Goal: Find contact information: Find contact information

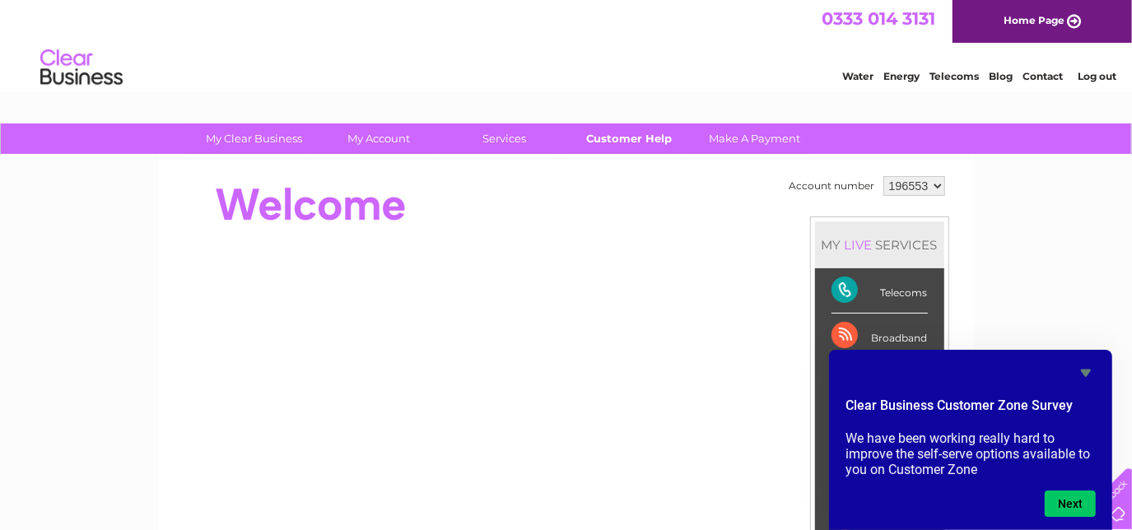
click at [641, 138] on link "Customer Help" at bounding box center [630, 139] width 136 height 30
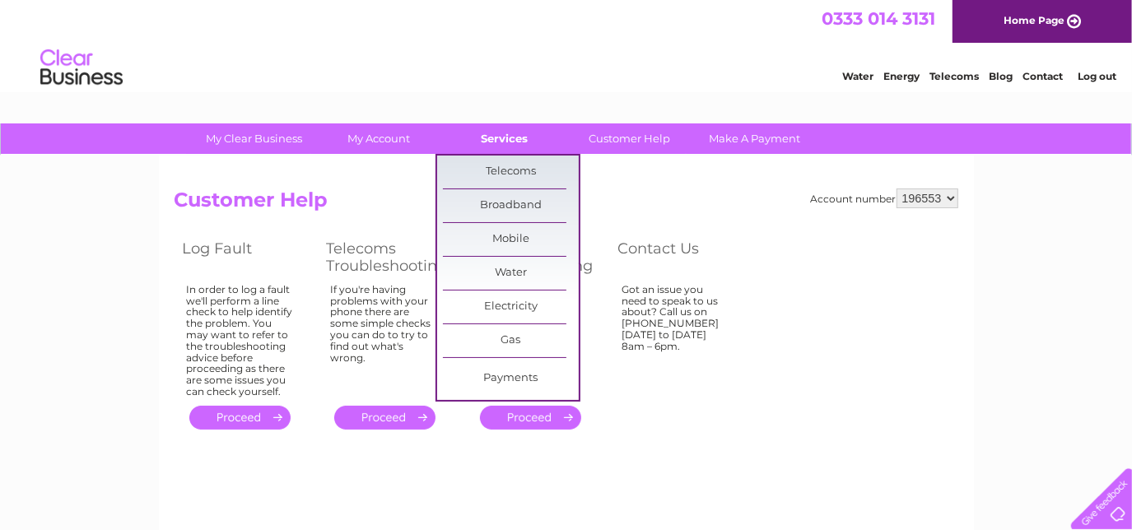
click at [514, 138] on link "Services" at bounding box center [504, 139] width 136 height 30
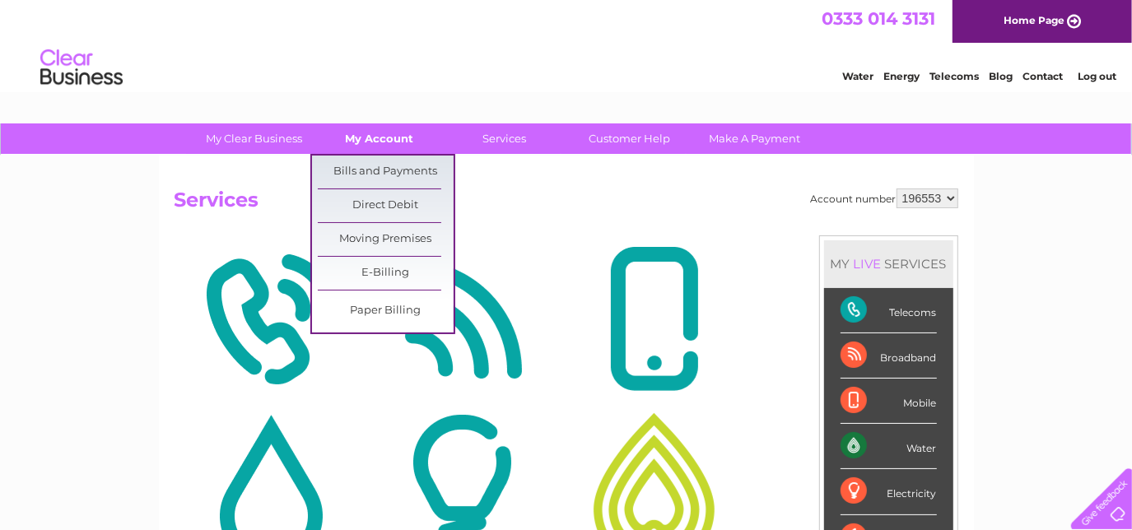
click at [384, 134] on link "My Account" at bounding box center [379, 139] width 136 height 30
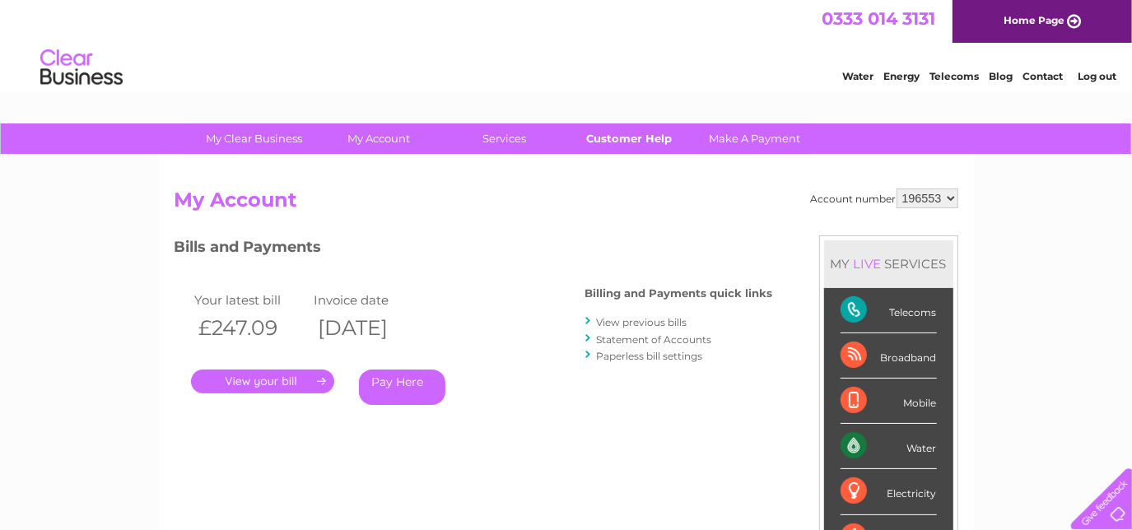
click at [608, 140] on link "Customer Help" at bounding box center [630, 139] width 136 height 30
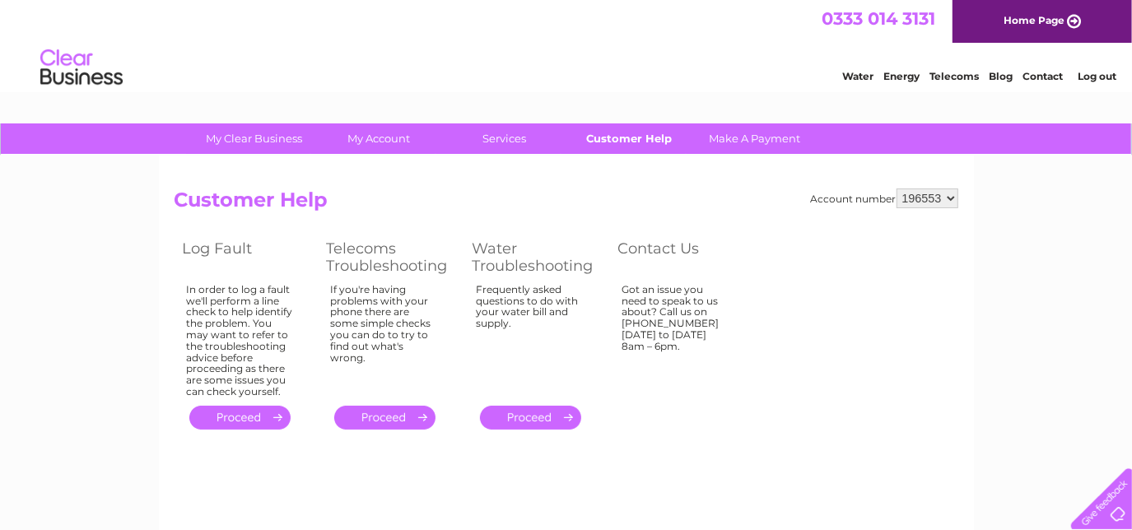
click at [658, 133] on link "Customer Help" at bounding box center [630, 139] width 136 height 30
click at [639, 142] on link "Customer Help" at bounding box center [630, 139] width 136 height 30
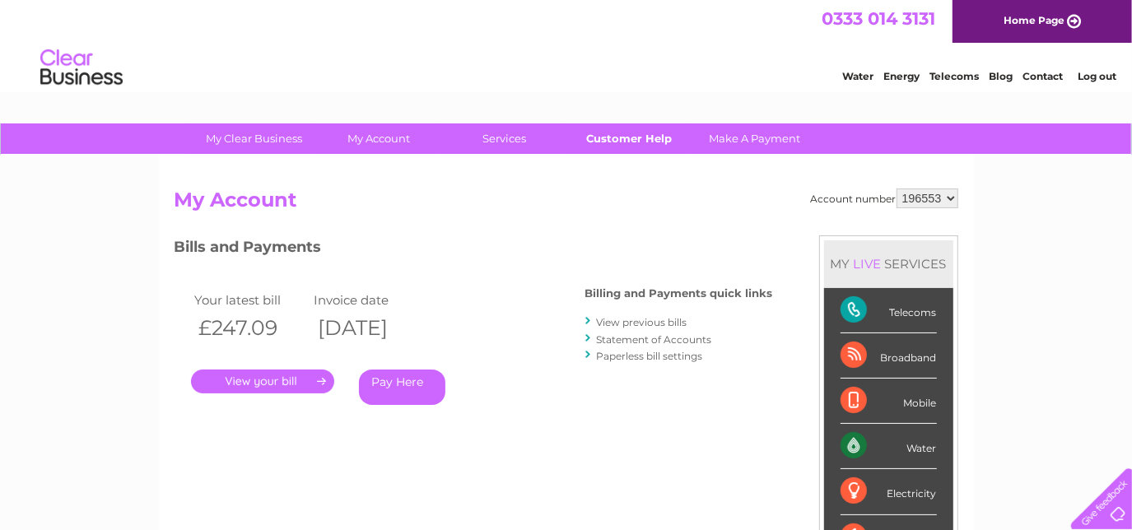
click at [618, 141] on link "Customer Help" at bounding box center [630, 139] width 136 height 30
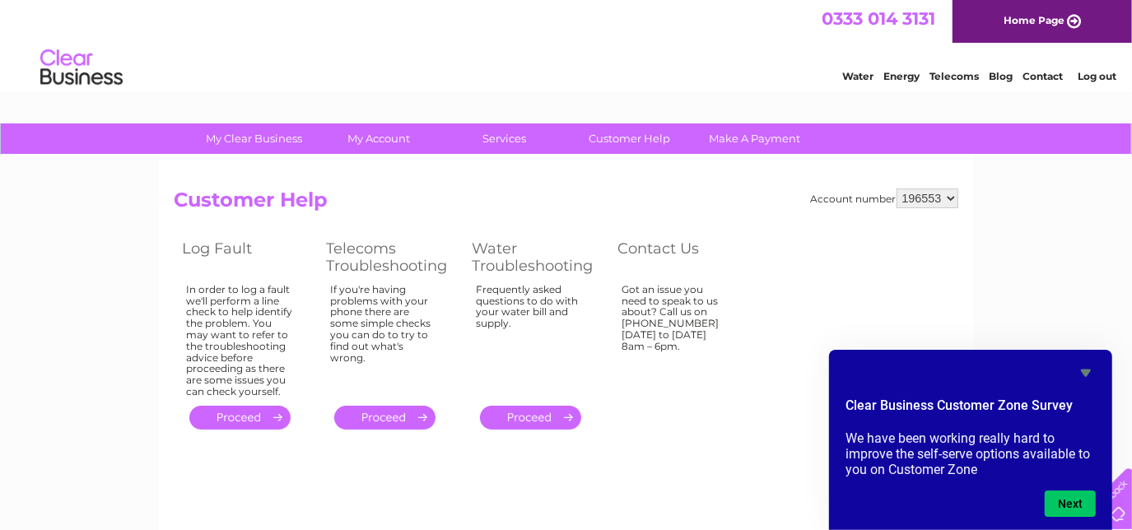
click at [1045, 82] on link "Contact" at bounding box center [1043, 76] width 40 height 12
